Goal: Task Accomplishment & Management: Use online tool/utility

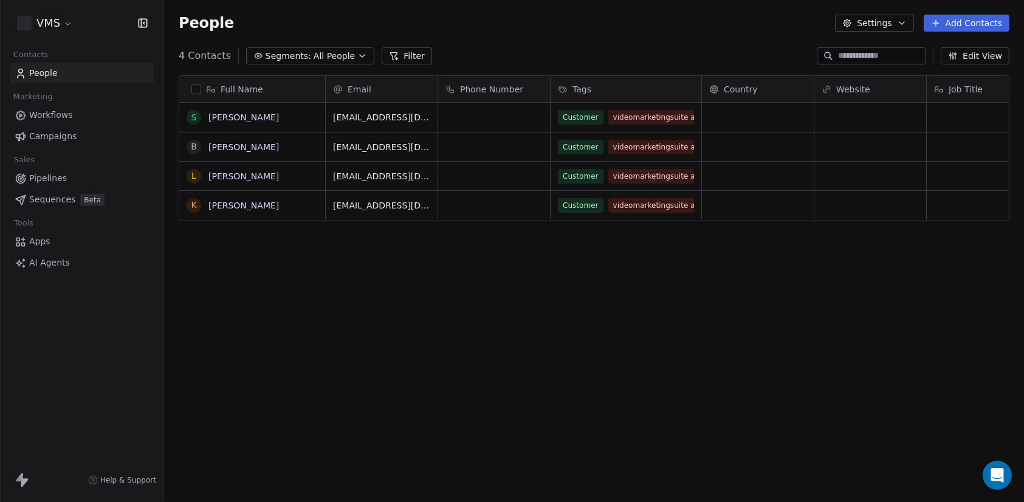
scroll to position [433, 851]
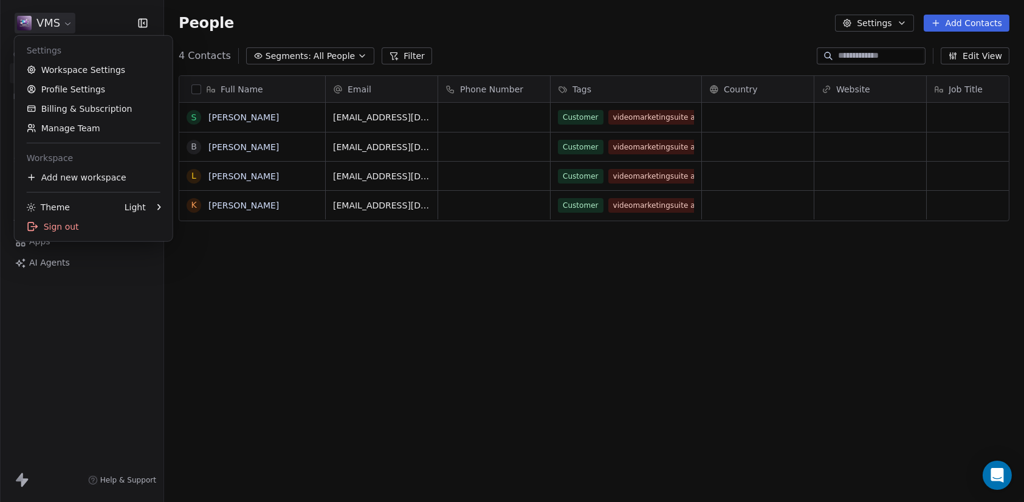
click at [64, 16] on html "VMS Contacts People Marketing Workflows Campaigns Sales Pipelines Sequences Bet…" at bounding box center [512, 251] width 1024 height 502
click at [84, 66] on link "Workspace Settings" at bounding box center [93, 69] width 148 height 19
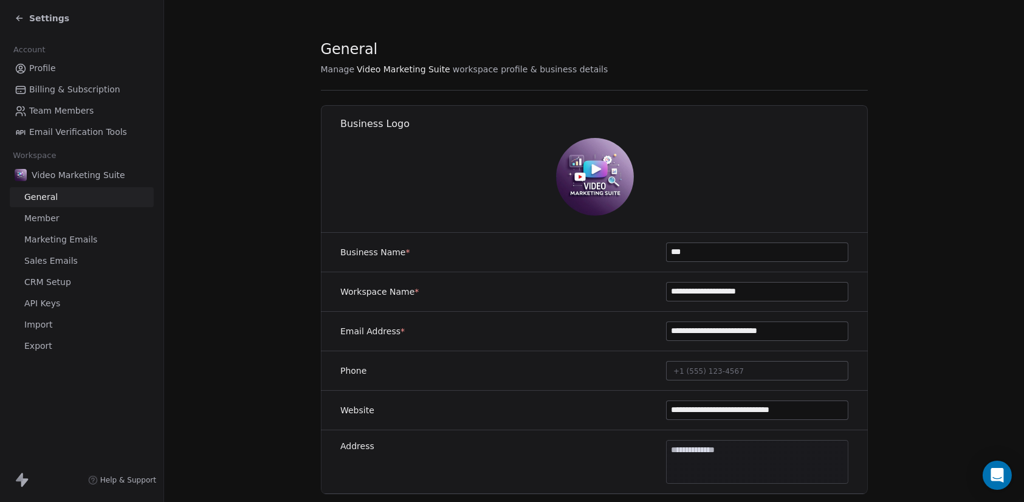
click at [43, 213] on span "Member" at bounding box center [41, 218] width 35 height 13
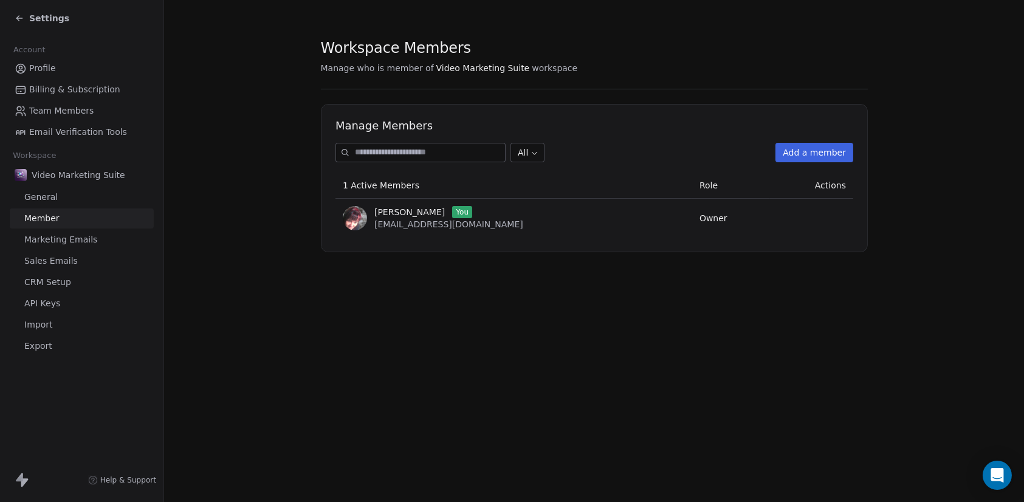
click at [33, 304] on span "API Keys" at bounding box center [42, 303] width 36 height 13
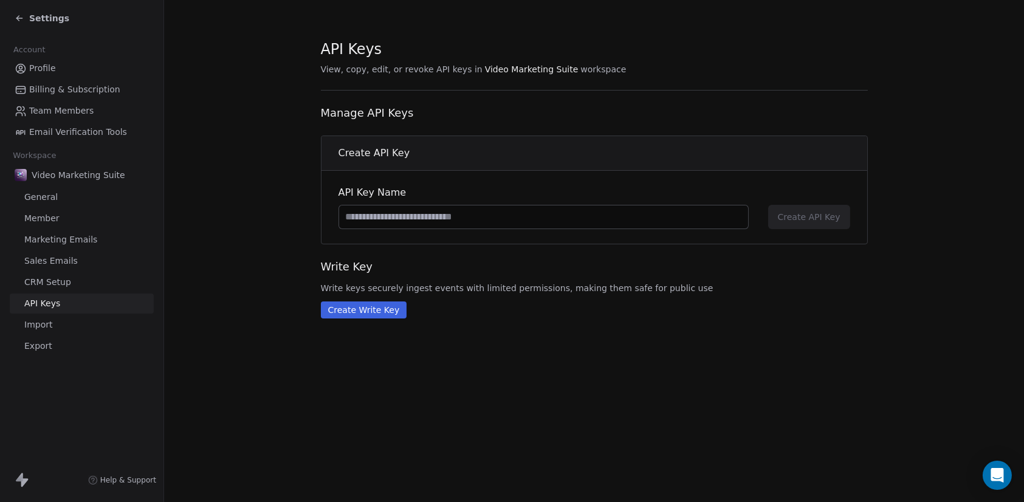
click at [35, 18] on span "Settings" at bounding box center [49, 18] width 40 height 12
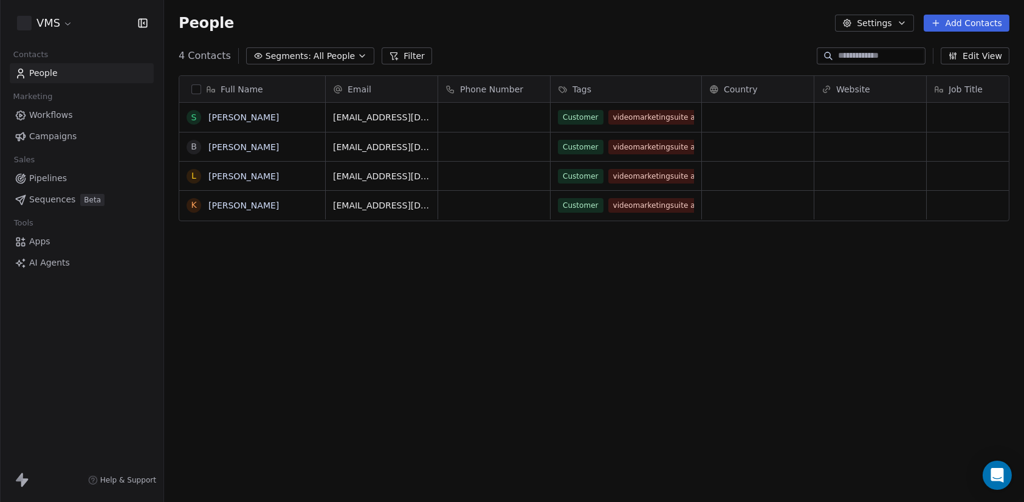
scroll to position [433, 851]
click at [52, 25] on html "VMS Contacts People Marketing Workflows Campaigns Sales Pipelines Sequences Bet…" at bounding box center [512, 251] width 1024 height 502
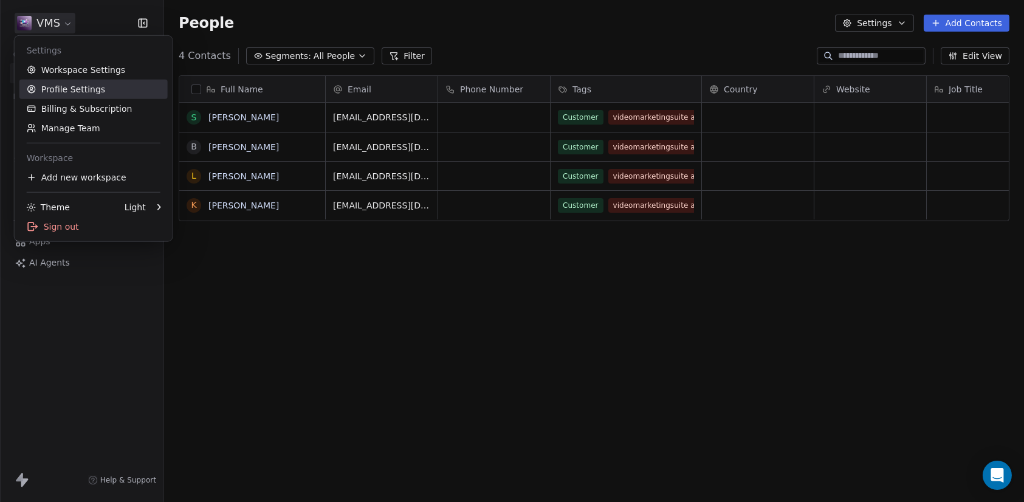
click at [55, 84] on link "Profile Settings" at bounding box center [93, 89] width 148 height 19
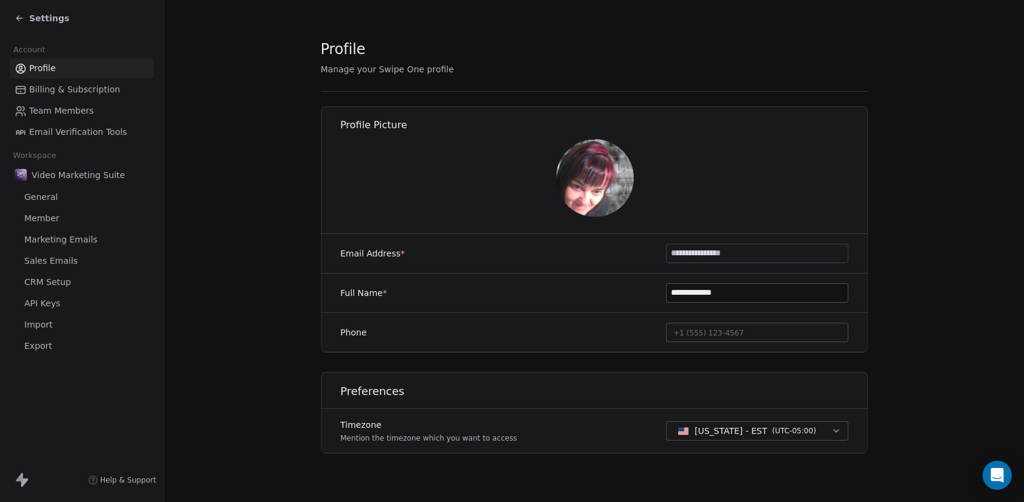
click at [57, 281] on span "CRM Setup" at bounding box center [47, 282] width 47 height 13
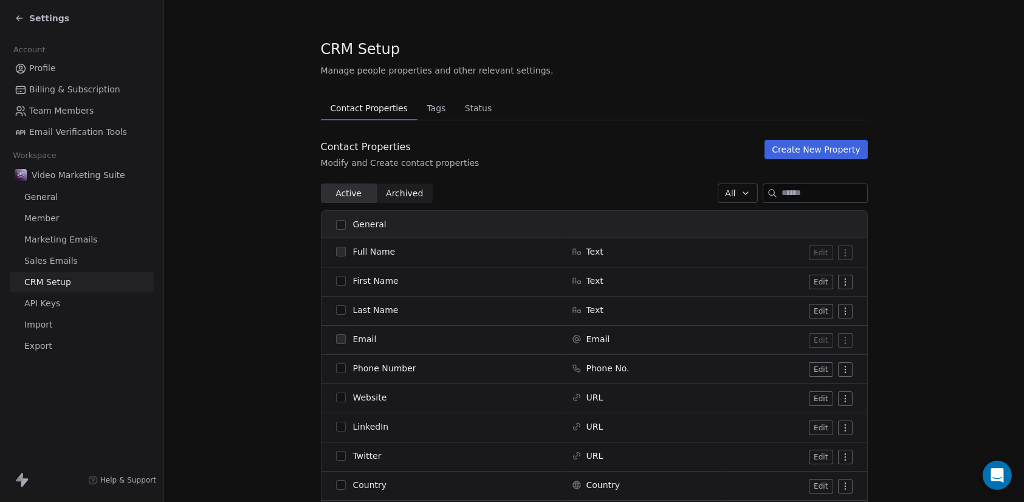
click at [40, 65] on span "Profile" at bounding box center [42, 68] width 27 height 13
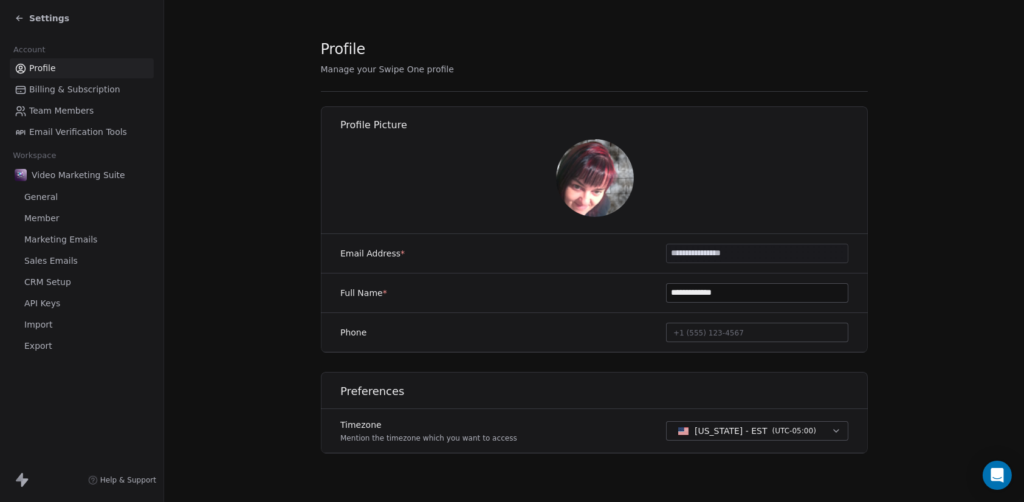
click at [39, 12] on span "Settings" at bounding box center [49, 18] width 40 height 12
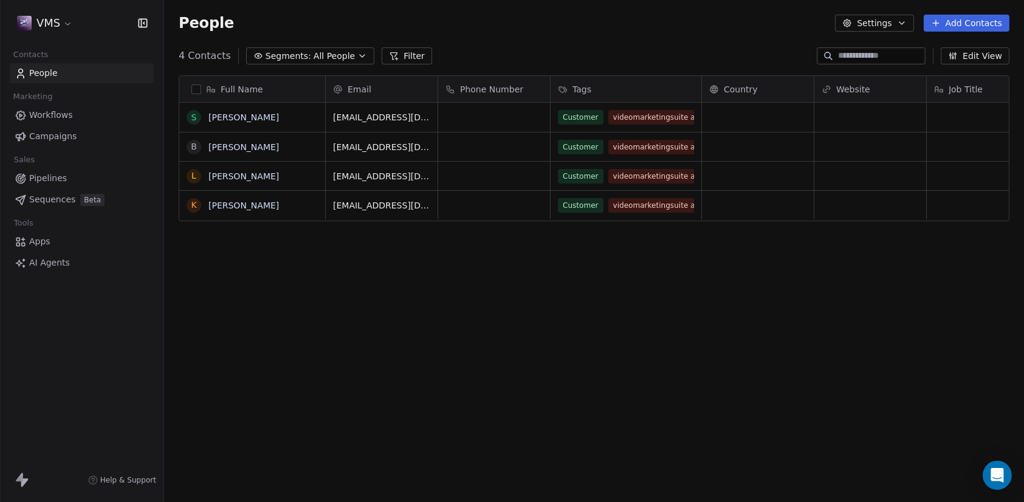
scroll to position [433, 851]
click at [35, 247] on link "Apps" at bounding box center [82, 241] width 144 height 20
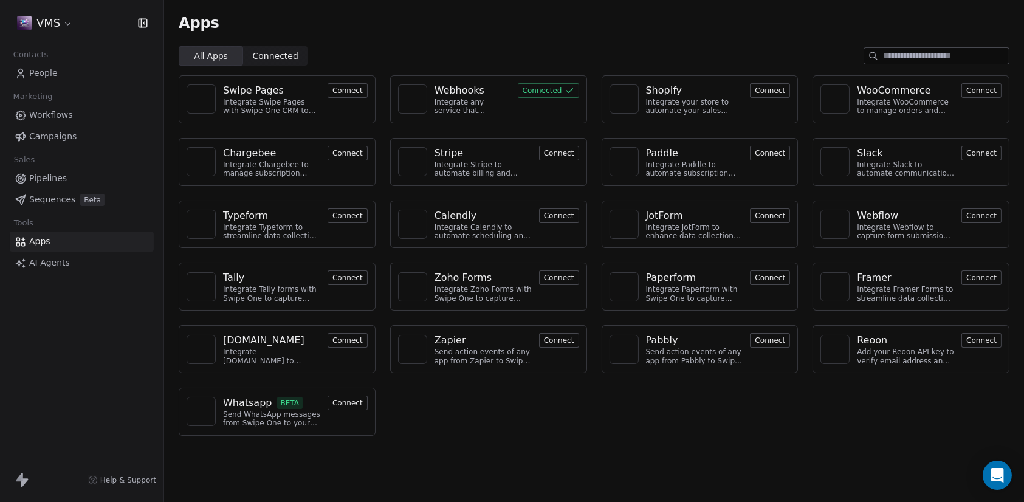
click at [542, 90] on button "Connected" at bounding box center [548, 90] width 61 height 15
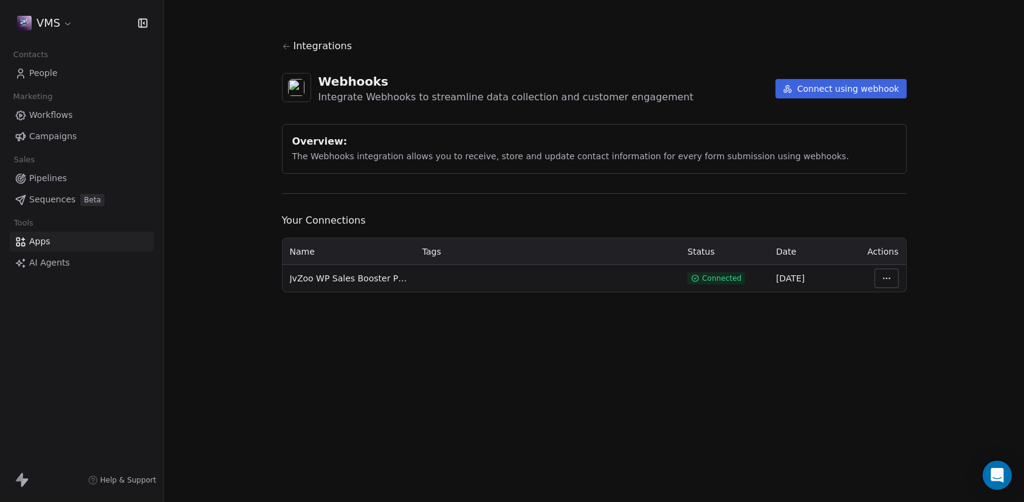
click at [858, 89] on button "Connect using webhook" at bounding box center [840, 88] width 131 height 19
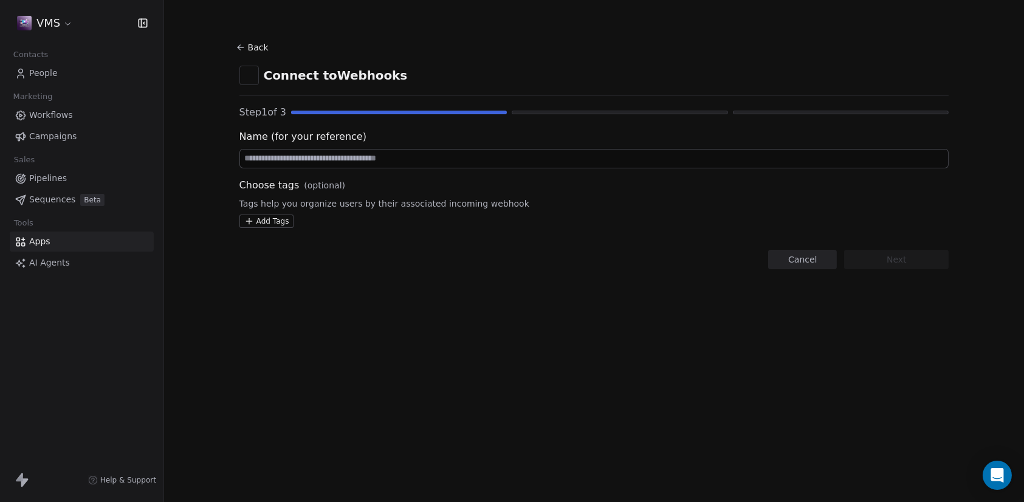
click at [372, 162] on input at bounding box center [594, 158] width 708 height 18
type input "**********"
click at [264, 218] on html "**********" at bounding box center [512, 251] width 1024 height 502
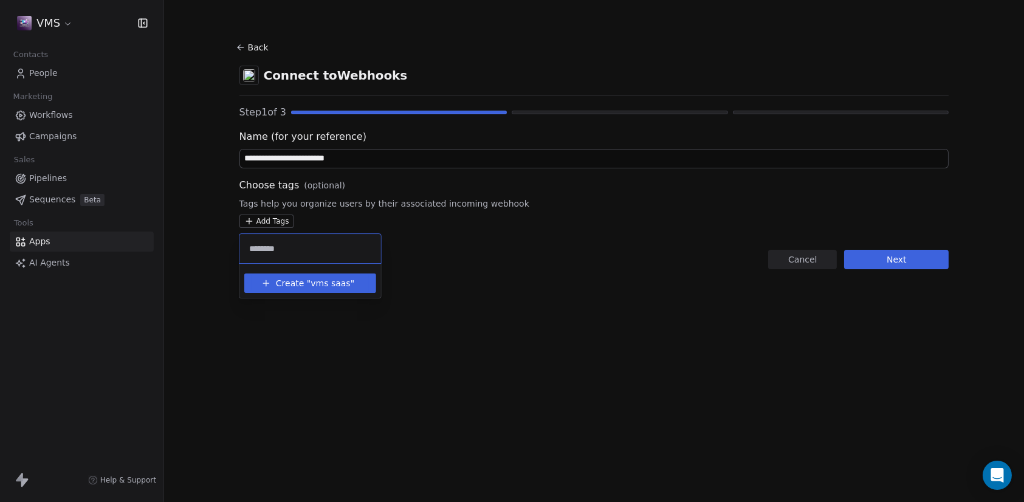
type input "********"
click at [298, 285] on span "Create "" at bounding box center [293, 283] width 35 height 13
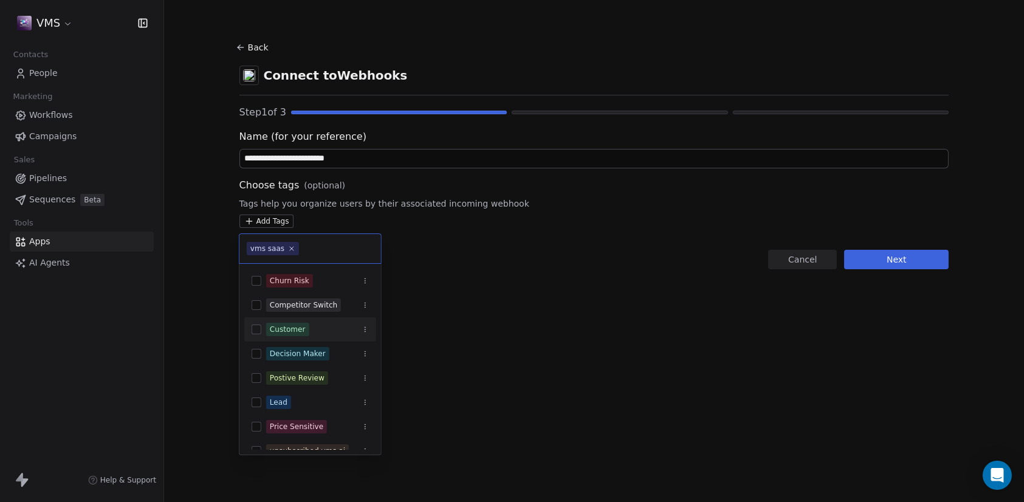
click at [456, 252] on html "**********" at bounding box center [512, 251] width 1024 height 502
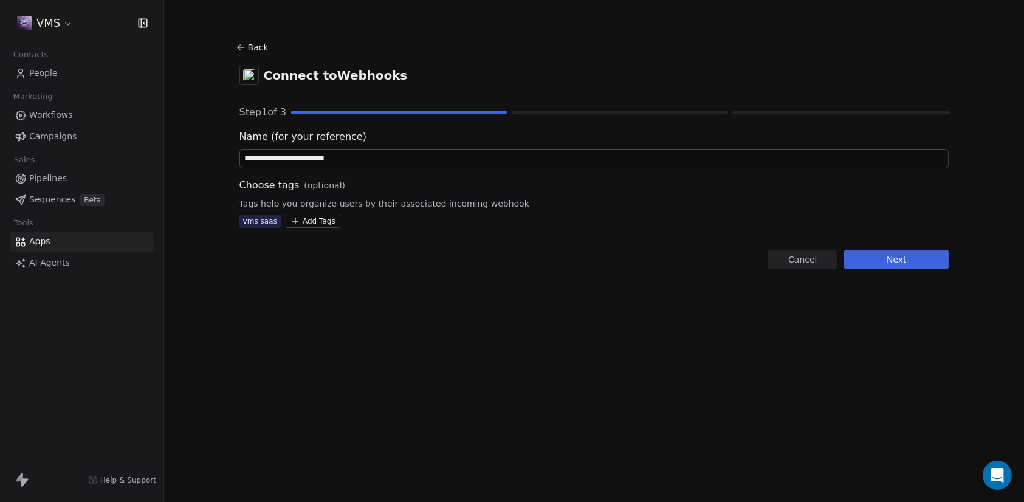
click at [304, 216] on html "**********" at bounding box center [512, 251] width 1024 height 502
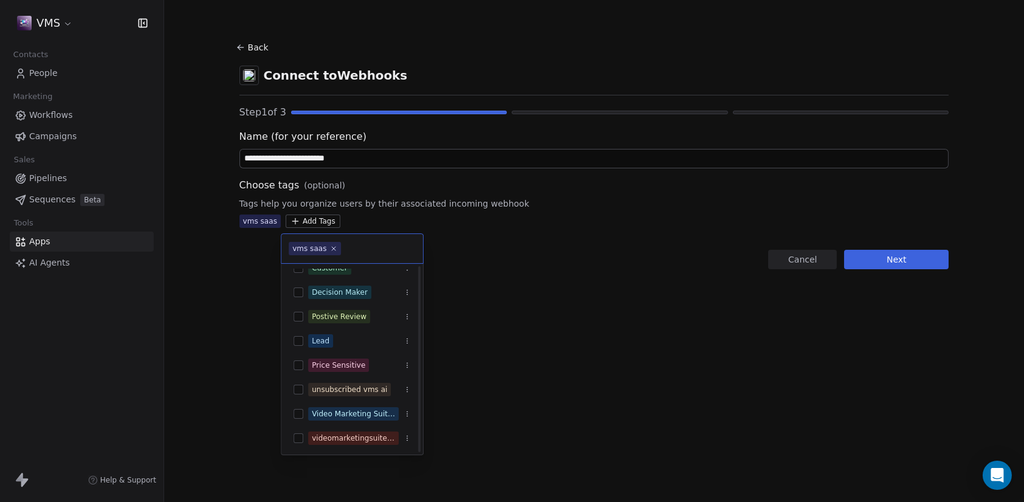
scroll to position [86, 0]
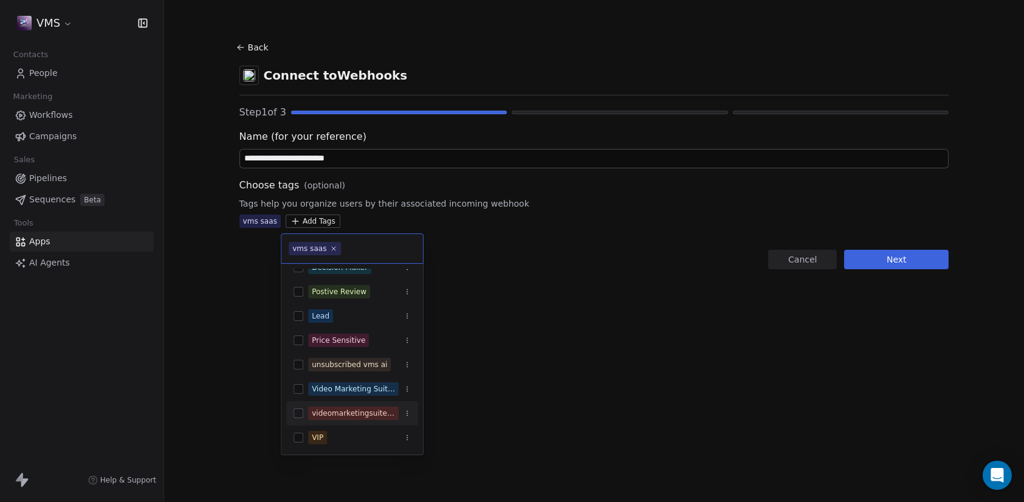
click at [342, 411] on div "videomarketingsuite ai" at bounding box center [353, 413] width 83 height 11
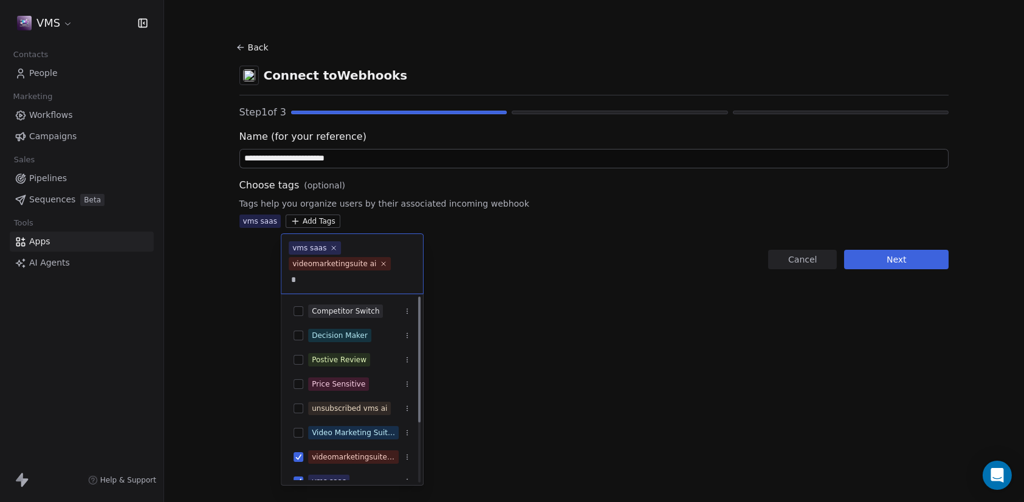
scroll to position [0, 0]
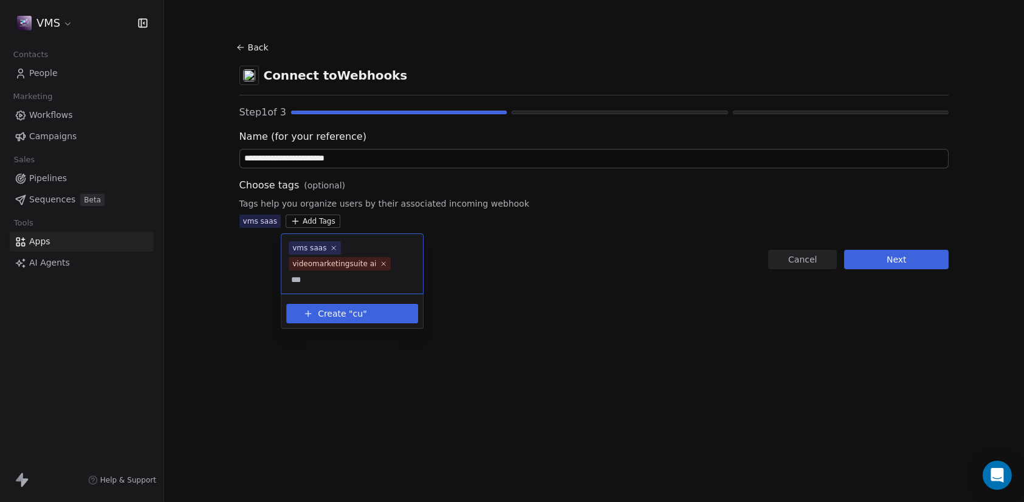
type input "*"
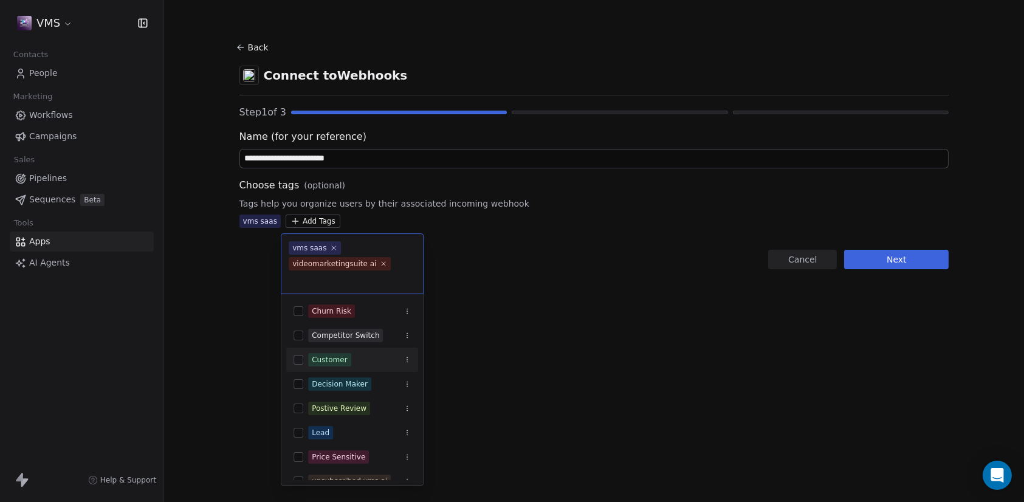
click at [299, 365] on div "Customer" at bounding box center [352, 359] width 132 height 19
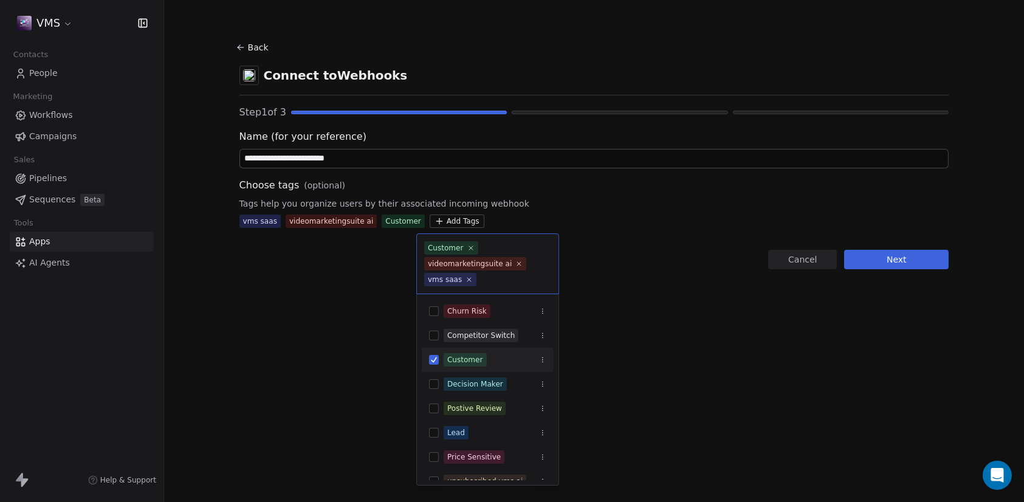
click at [555, 383] on html "**********" at bounding box center [512, 251] width 1024 height 502
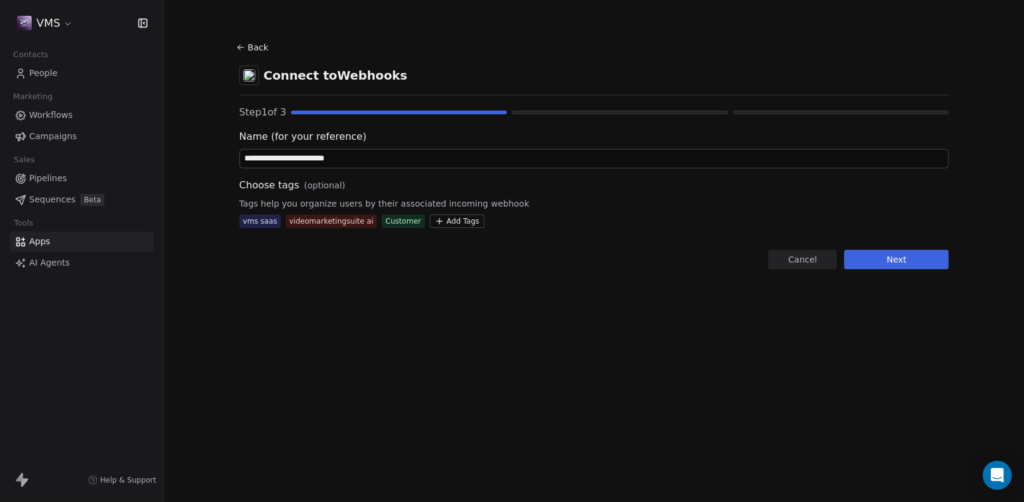
click at [881, 260] on button "Next" at bounding box center [896, 259] width 104 height 19
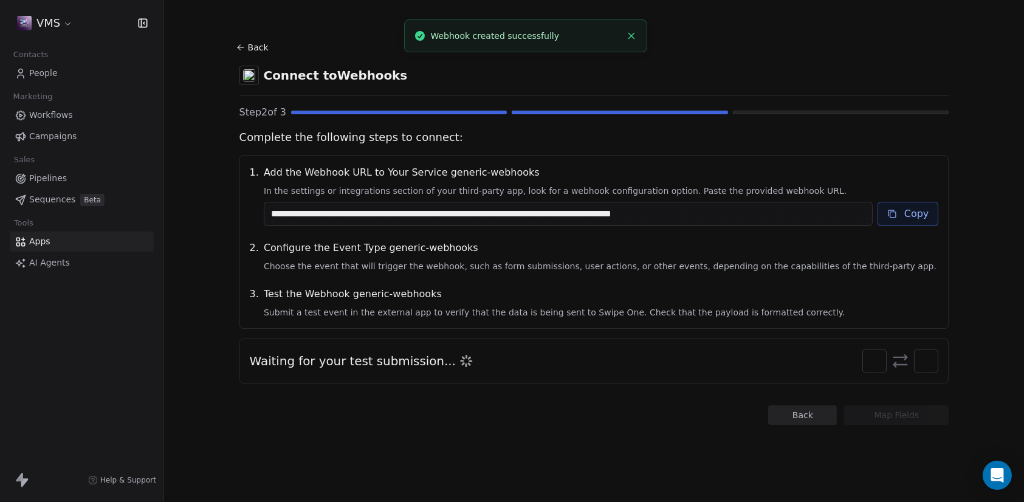
click at [920, 212] on button "Copy" at bounding box center [907, 214] width 61 height 24
